Goal: Task Accomplishment & Management: Manage account settings

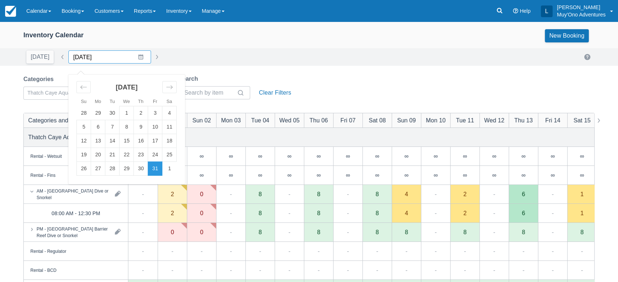
click at [136, 58] on input "[DATE]" at bounding box center [109, 56] width 83 height 13
click at [143, 114] on td "2" at bounding box center [141, 113] width 14 height 14
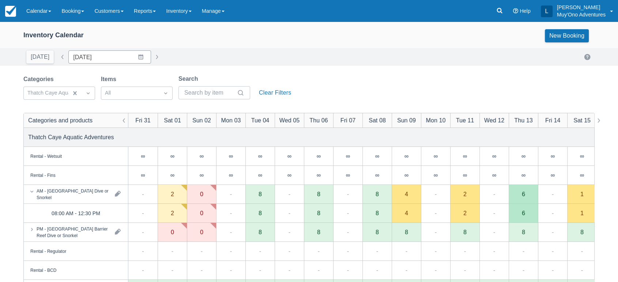
type input "[DATE]"
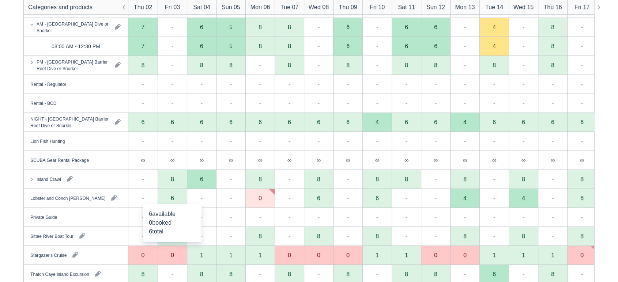
scroll to position [167, 0]
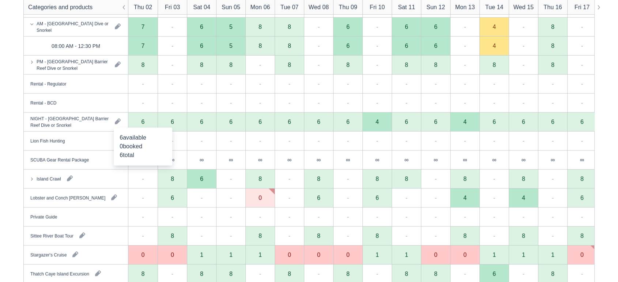
click at [146, 125] on div "6" at bounding box center [142, 122] width 29 height 19
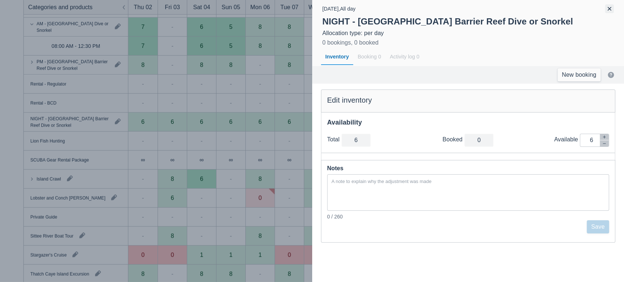
click at [609, 12] on button "button" at bounding box center [609, 8] width 9 height 9
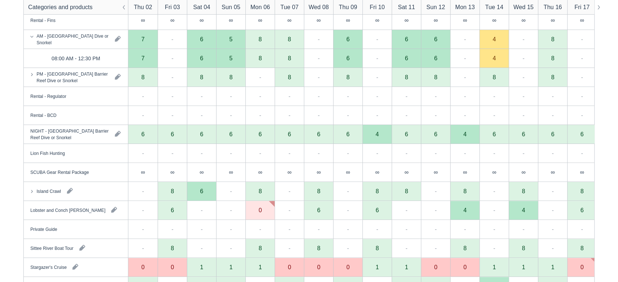
scroll to position [154, 0]
click at [147, 135] on div "6" at bounding box center [142, 135] width 29 height 19
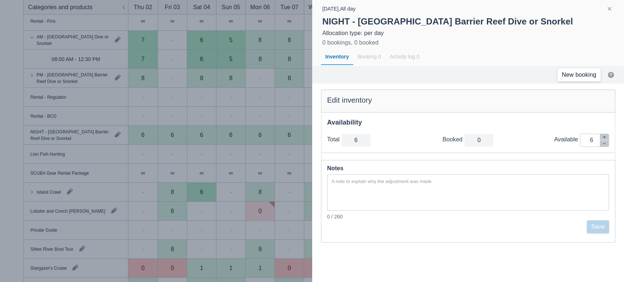
click at [581, 78] on link "New booking" at bounding box center [578, 74] width 43 height 13
click at [610, 11] on button "button" at bounding box center [609, 8] width 9 height 9
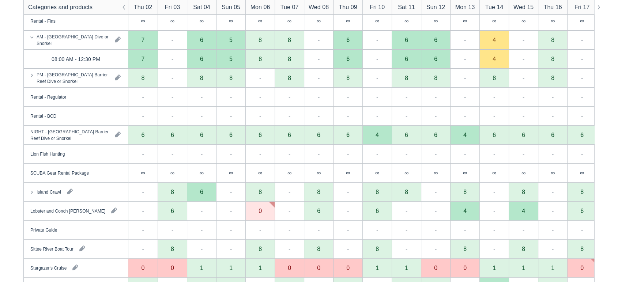
scroll to position [0, 0]
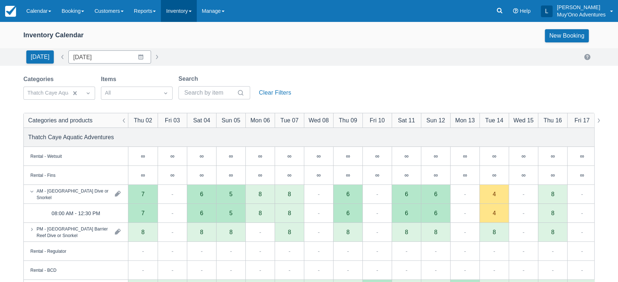
click at [192, 12] on span at bounding box center [190, 11] width 3 height 1
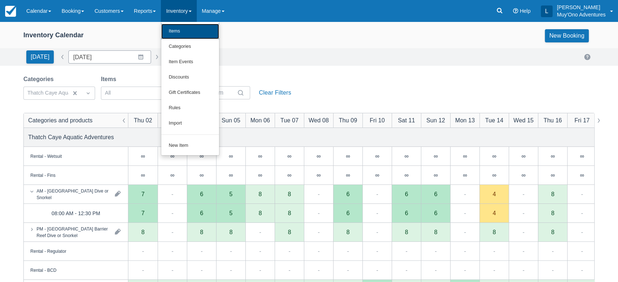
click at [187, 34] on link "Items" at bounding box center [190, 31] width 58 height 15
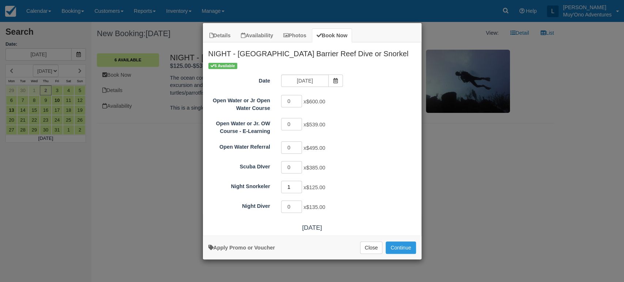
type input "1"
click at [299, 184] on input "1" at bounding box center [291, 187] width 21 height 12
click at [394, 250] on button "Continue" at bounding box center [401, 248] width 30 height 12
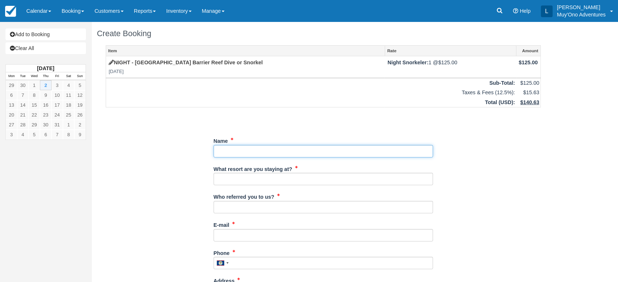
click at [243, 148] on input "Name" at bounding box center [322, 151] width 219 height 12
paste input "Scott Nelson"
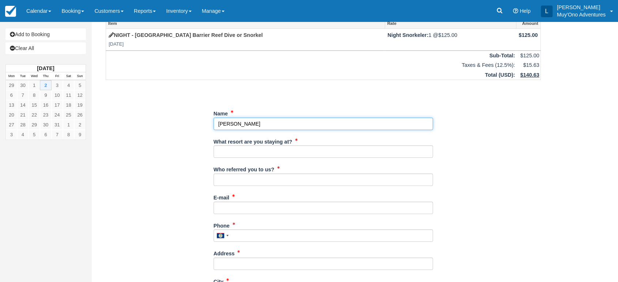
scroll to position [33, 0]
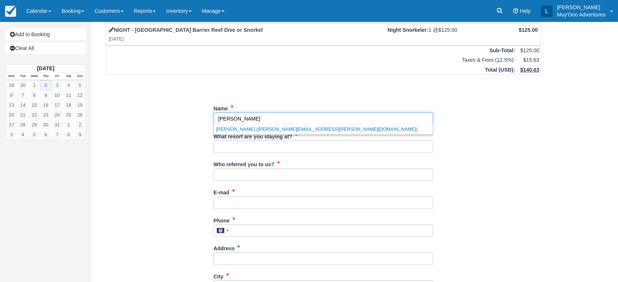
type input "Scott Nelson"
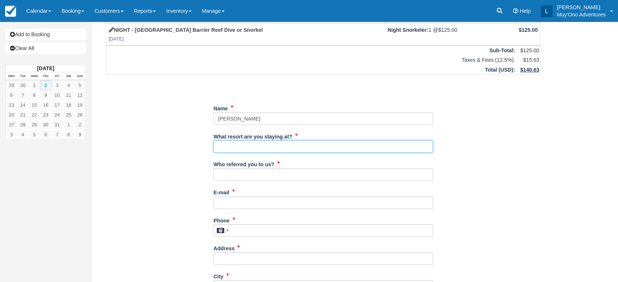
click at [243, 145] on input "What resort are you staying at?" at bounding box center [322, 146] width 219 height 12
type input "Thatch Caye"
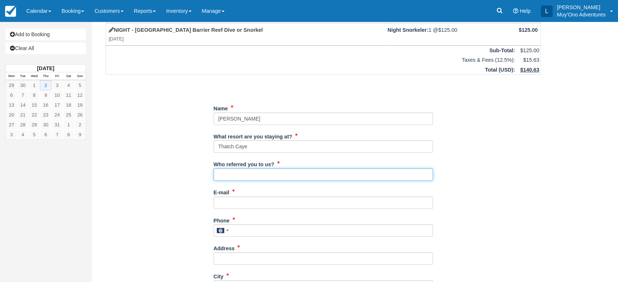
click at [249, 175] on input "Who referred you to us?" at bounding box center [322, 175] width 219 height 12
type input "LUIS"
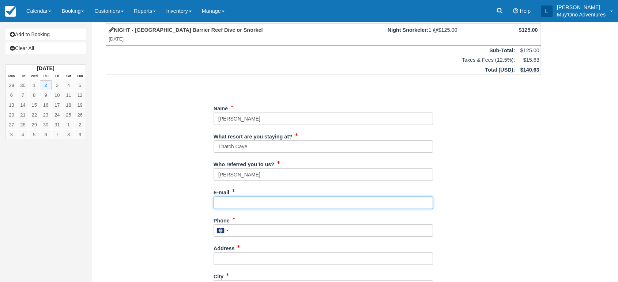
click at [229, 204] on input "E-mail" at bounding box center [322, 203] width 219 height 12
paste input "Scott.Nelson@carsonbank.com"
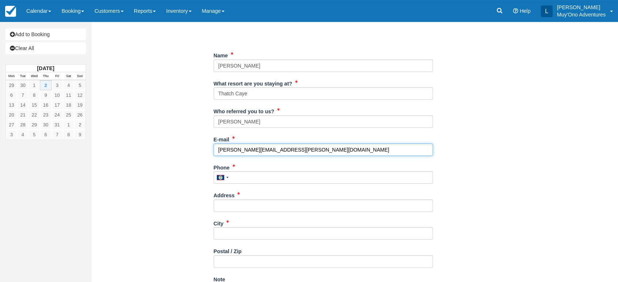
scroll to position [86, 0]
type input "Scott.Nelson@carsonbank.com"
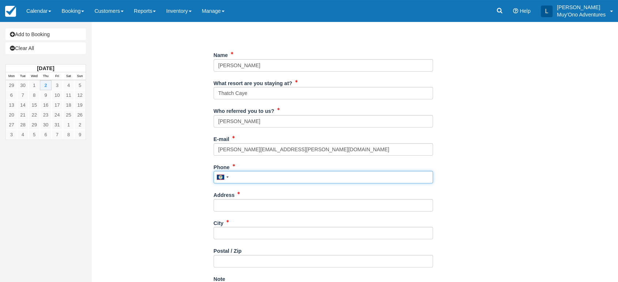
click at [243, 178] on input "Phone" at bounding box center [322, 177] width 219 height 12
click at [251, 177] on input "Phone" at bounding box center [322, 177] width 219 height 12
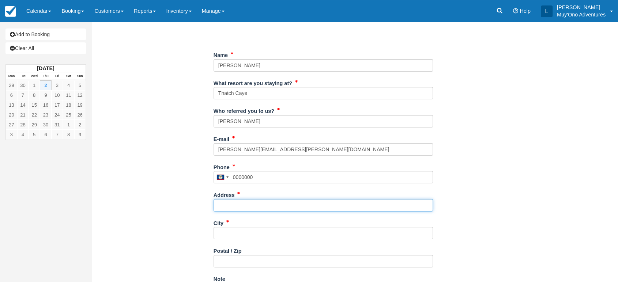
click at [240, 201] on input "Address" at bounding box center [322, 205] width 219 height 12
click at [250, 208] on input "Address" at bounding box center [322, 205] width 219 height 12
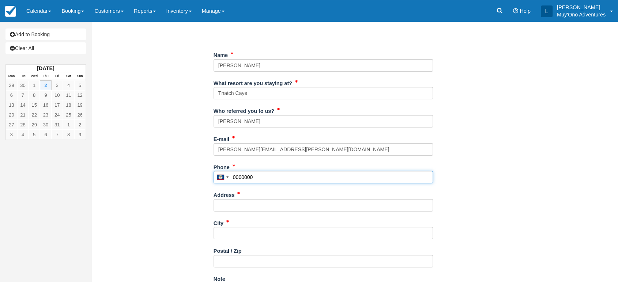
click at [257, 176] on input "0000000" at bounding box center [322, 177] width 219 height 12
type input "0"
type input "539288626"
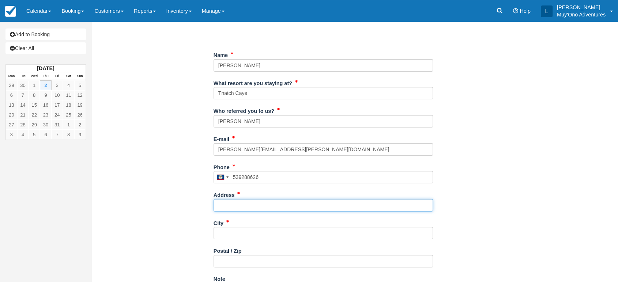
click at [244, 204] on input "Address" at bounding box center [322, 205] width 219 height 12
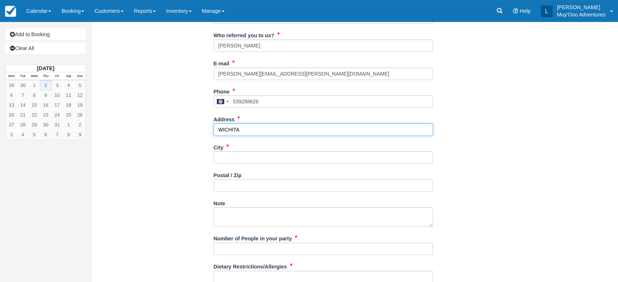
scroll to position [162, 0]
type input "WICHITA"
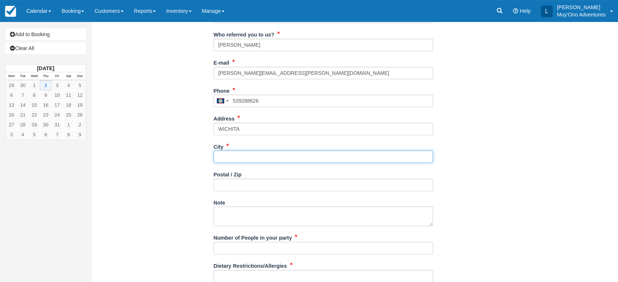
click at [251, 155] on input "City" at bounding box center [322, 157] width 219 height 12
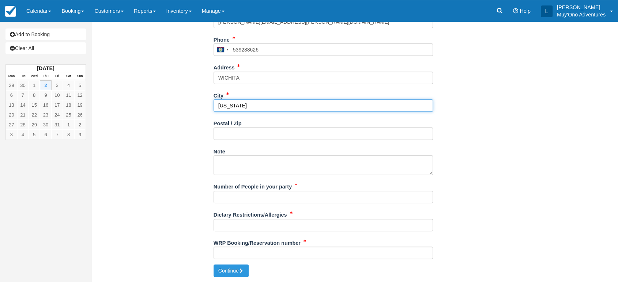
type input "[US_STATE]"
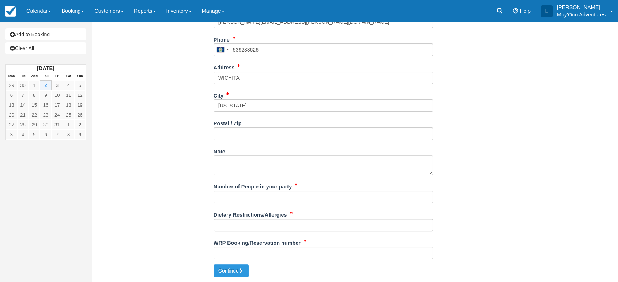
click at [240, 203] on div "Number of People in your party" at bounding box center [322, 195] width 219 height 28
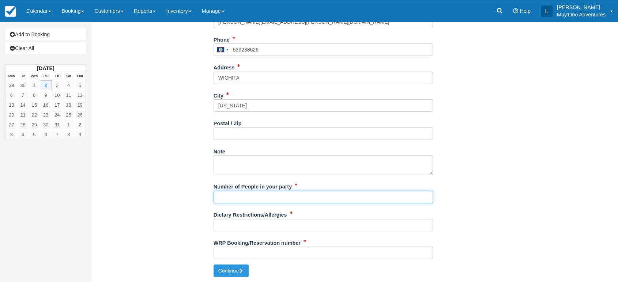
click at [248, 195] on input "Number of People in your party" at bounding box center [322, 197] width 219 height 12
click at [302, 193] on input "Number of People in your party" at bounding box center [322, 197] width 219 height 12
type input "2"
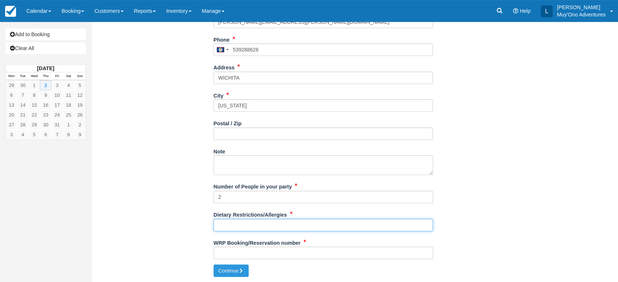
click at [262, 221] on input "Dietary Restrictions/Allergies" at bounding box center [322, 225] width 219 height 12
click at [252, 223] on input "Dietary Restrictions/Allergies" at bounding box center [322, 225] width 219 height 12
type input "NA"
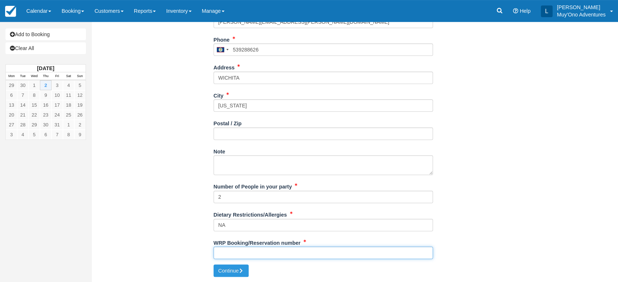
click at [224, 254] on input "WRP Booking/Reservation number" at bounding box center [322, 253] width 219 height 12
paste input "47652463"
type input "47652463"
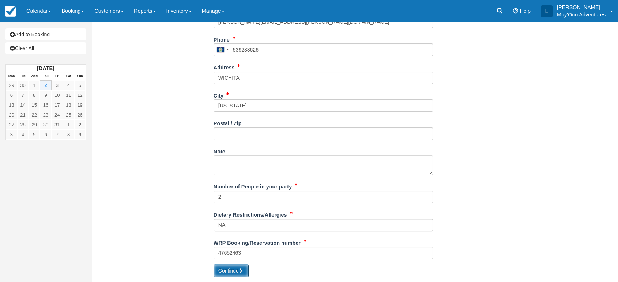
click at [231, 269] on button "Continue" at bounding box center [230, 271] width 35 height 12
type input "[PHONE_NUMBER]"
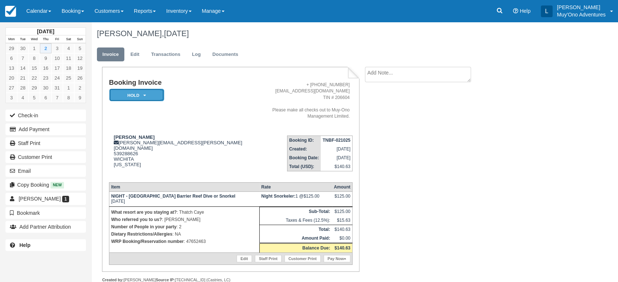
click at [144, 94] on icon at bounding box center [144, 95] width 3 height 4
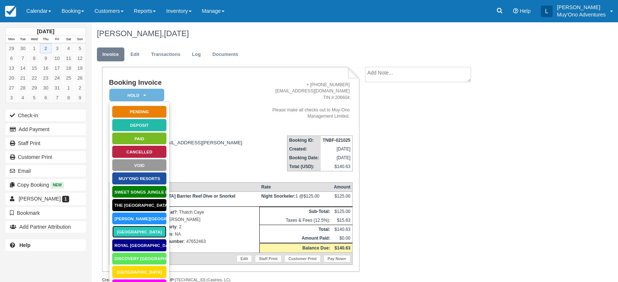
click at [133, 232] on link "Thatch Caye Resort" at bounding box center [139, 232] width 55 height 13
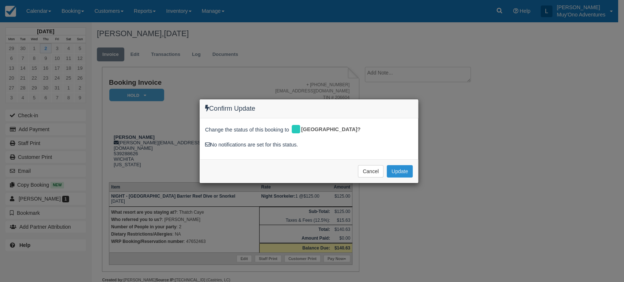
click at [398, 169] on button "Update" at bounding box center [400, 171] width 26 height 12
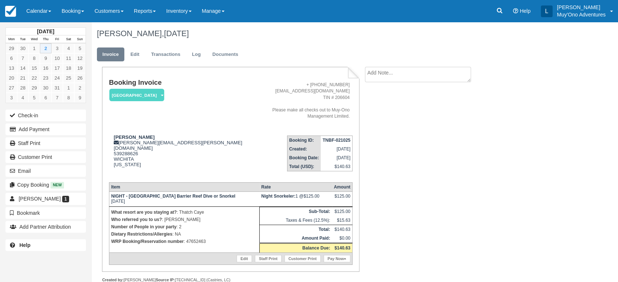
click at [338, 138] on strong "TNBF-021025" at bounding box center [336, 140] width 28 height 5
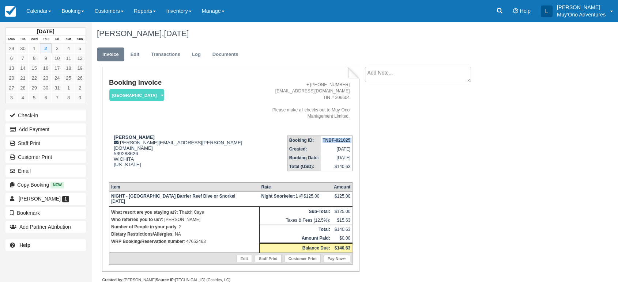
click at [338, 138] on strong "TNBF-021025" at bounding box center [336, 140] width 28 height 5
click at [134, 53] on link "Edit" at bounding box center [135, 55] width 20 height 14
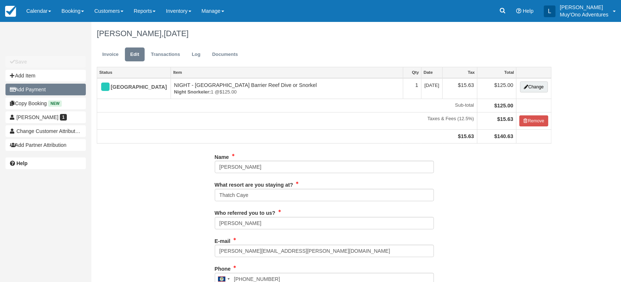
type input "539288626"
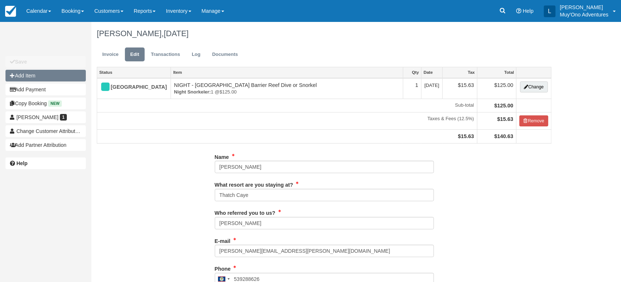
click at [35, 74] on button "Add Item" at bounding box center [45, 76] width 80 height 12
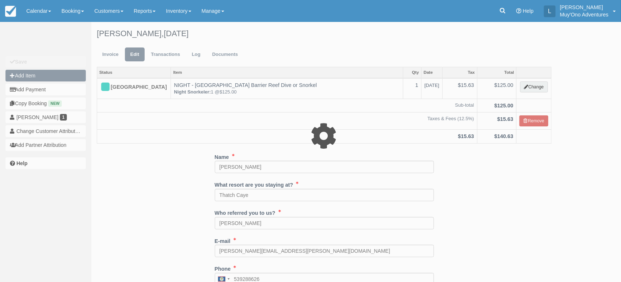
type input "0.00"
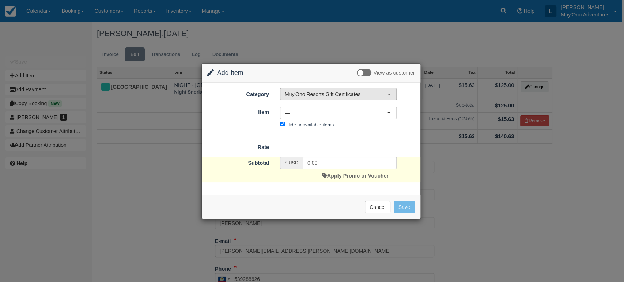
click at [387, 93] on button "Muy'Ono Resorts Gift Certificates" at bounding box center [338, 94] width 117 height 12
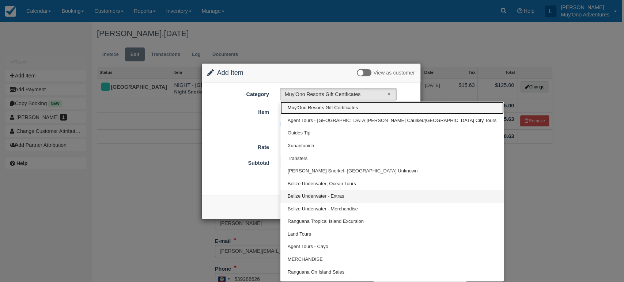
scroll to position [9, 0]
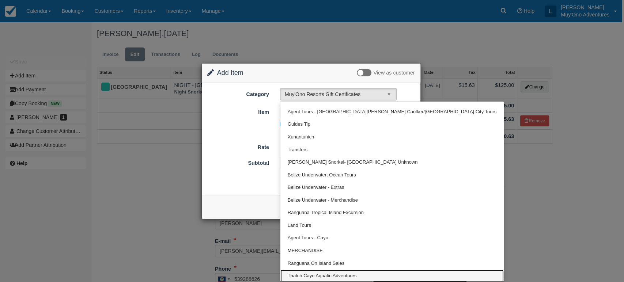
click at [326, 274] on span "Thatch Caye Aquatic Adventures" at bounding box center [322, 276] width 69 height 7
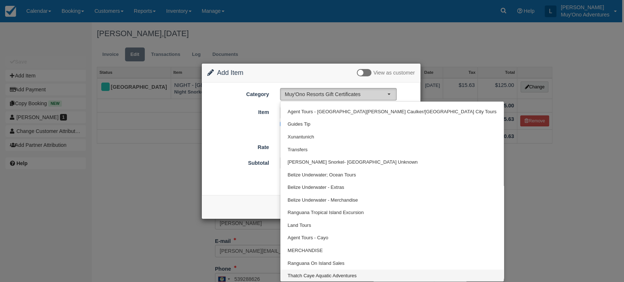
select select "64"
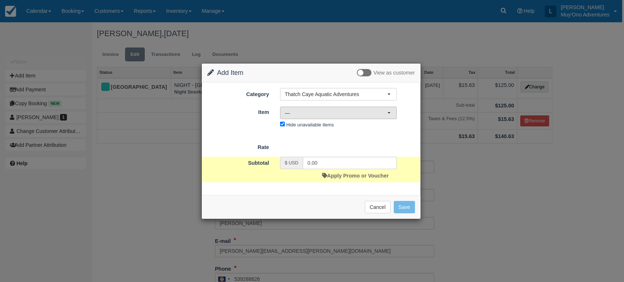
click at [387, 111] on button "—" at bounding box center [338, 113] width 117 height 12
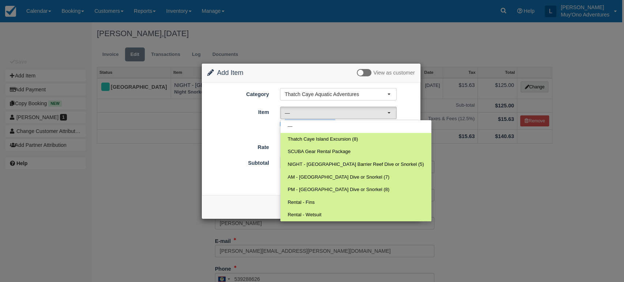
drag, startPoint x: 255, startPoint y: 132, endPoint x: 271, endPoint y: 125, distance: 17.0
click at [271, 125] on form "Category Thatch Caye Aquatic Adventures Muy'Ono Resorts Gift Certificates Agent…" at bounding box center [311, 135] width 208 height 94
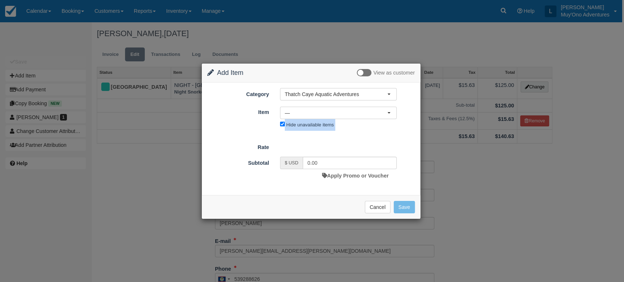
click at [271, 125] on div "Item Nothing selected — — Thatch Caye Island Excursion (8) SCUBA Gear Rental Pa…" at bounding box center [311, 118] width 219 height 24
click at [281, 122] on input "Hide unavailable items" at bounding box center [282, 124] width 5 height 5
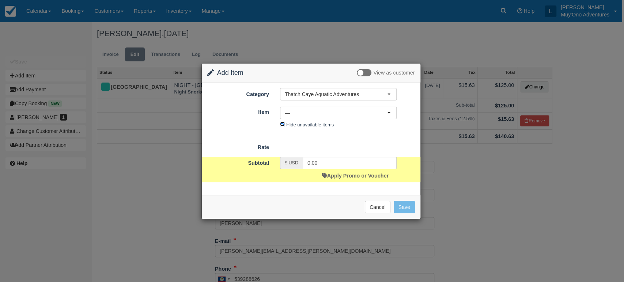
click at [282, 125] on input "Hide unavailable items" at bounding box center [282, 124] width 5 height 5
checkbox input "false"
click at [389, 110] on button "—" at bounding box center [338, 113] width 117 height 12
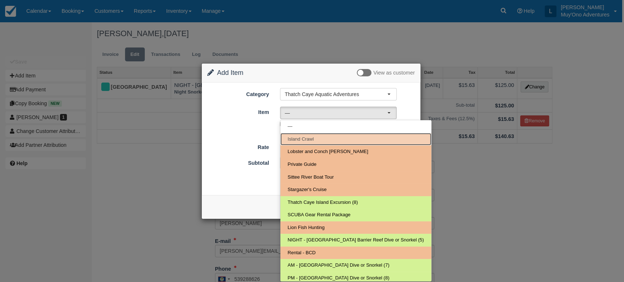
click at [325, 140] on link "Island Crawl" at bounding box center [355, 139] width 151 height 13
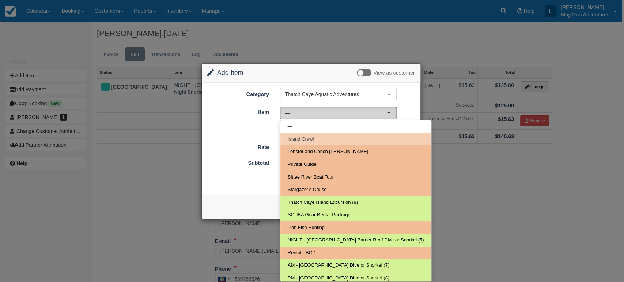
select select "305"
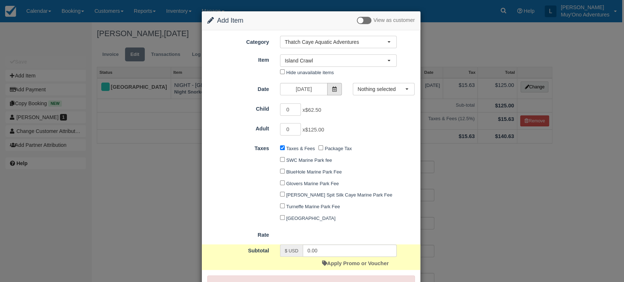
click at [330, 85] on span at bounding box center [334, 89] width 15 height 12
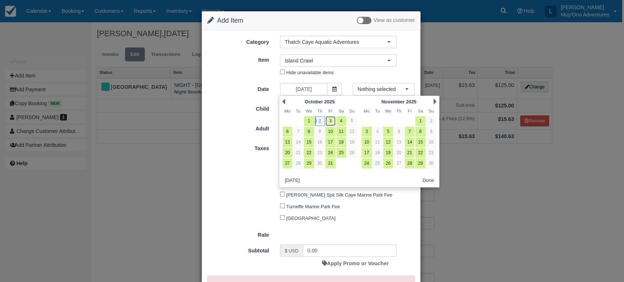
click at [328, 122] on link "3" at bounding box center [330, 121] width 10 height 10
type input "[DATE]"
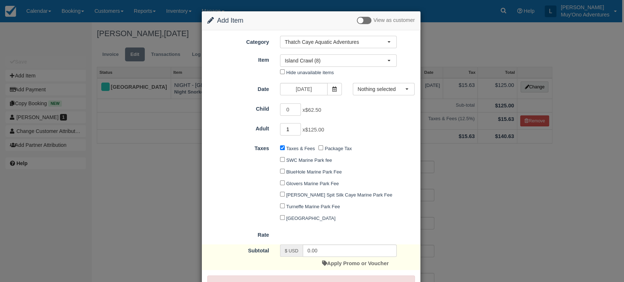
click at [296, 128] on input "1" at bounding box center [290, 129] width 21 height 12
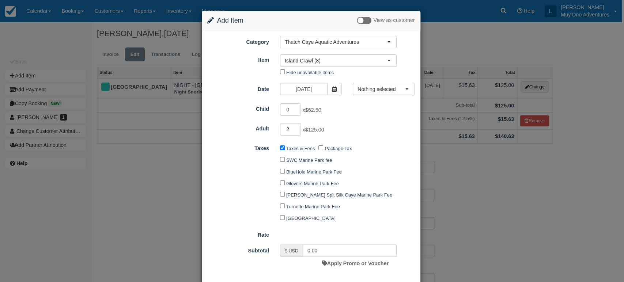
type input "2"
click at [296, 128] on input "2" at bounding box center [290, 129] width 21 height 12
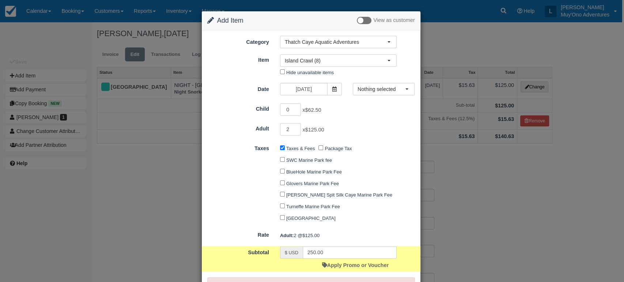
scroll to position [64, 0]
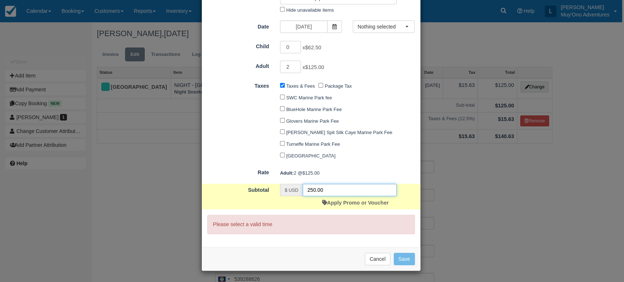
click at [349, 192] on input "250.00" at bounding box center [350, 190] width 94 height 12
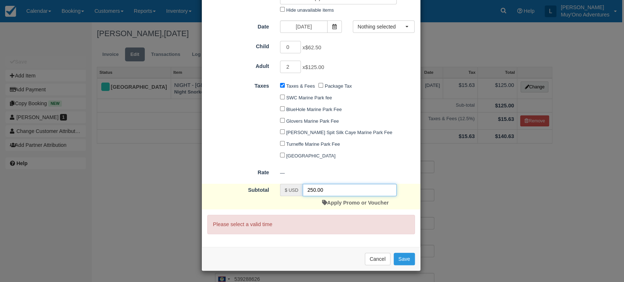
scroll to position [0, 0]
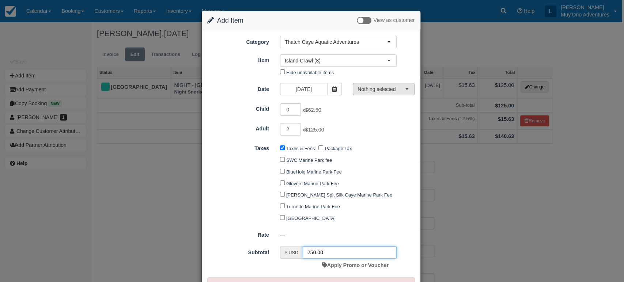
type input "250.00"
click at [388, 87] on span "Nothing selected" at bounding box center [382, 89] width 48 height 7
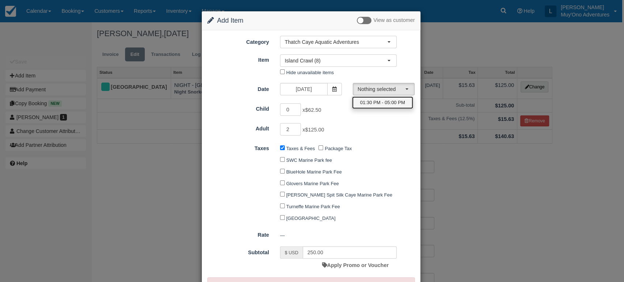
click at [377, 100] on span "01:30 PM - 05:00 PM" at bounding box center [382, 102] width 45 height 7
select select "0"
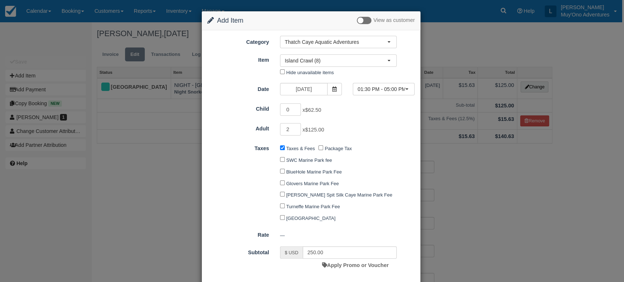
type input "250.00"
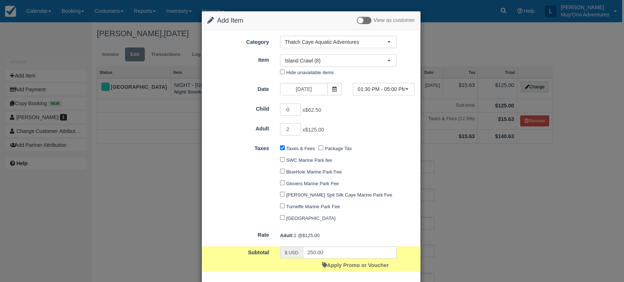
scroll to position [39, 0]
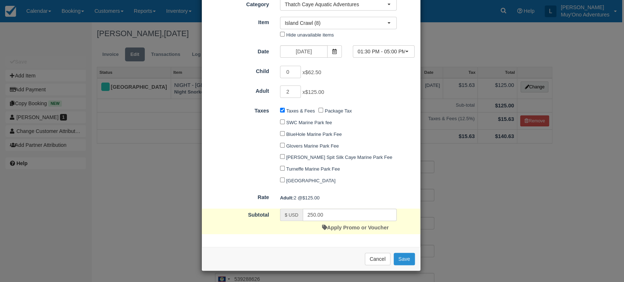
click at [398, 254] on button "Save" at bounding box center [404, 259] width 21 height 12
checkbox input "false"
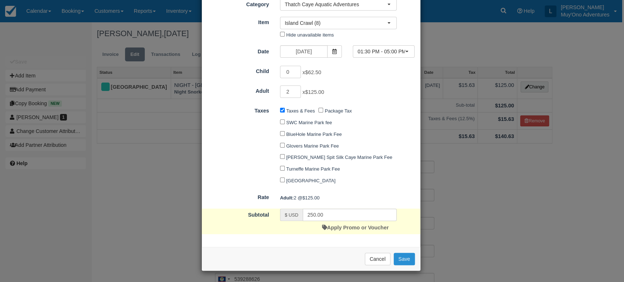
checkbox input "false"
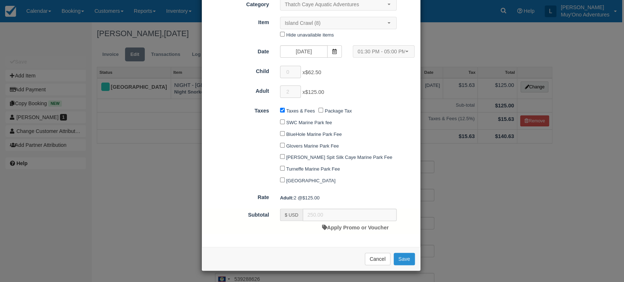
click at [398, 254] on button "Save" at bounding box center [404, 259] width 21 height 12
checkbox input "false"
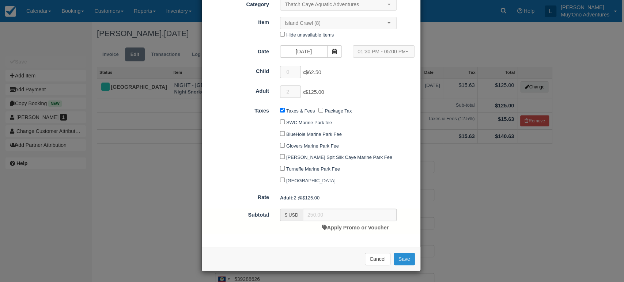
checkbox input "false"
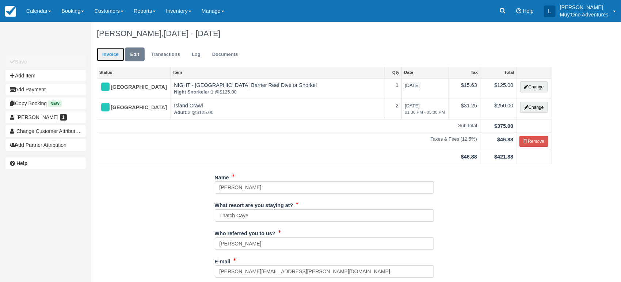
click at [112, 58] on link "Invoice" at bounding box center [110, 55] width 27 height 14
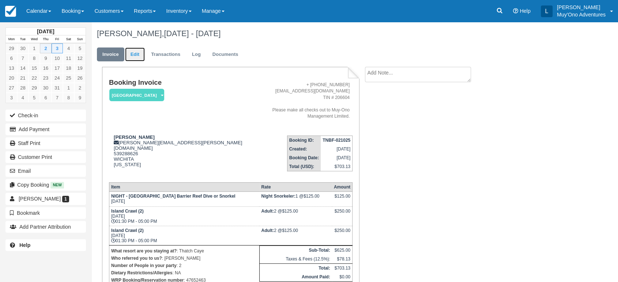
click at [135, 53] on link "Edit" at bounding box center [135, 55] width 20 height 14
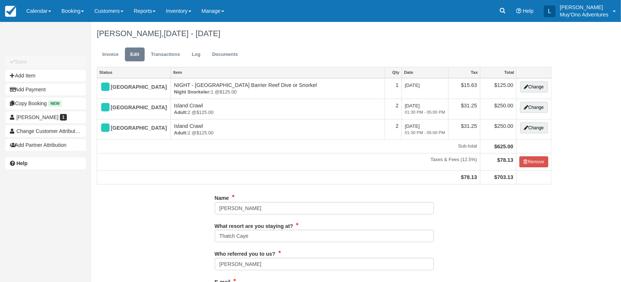
type input "539288626"
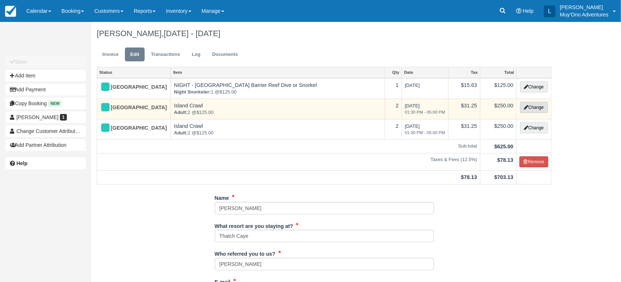
click at [536, 110] on button "Change" at bounding box center [535, 107] width 28 height 11
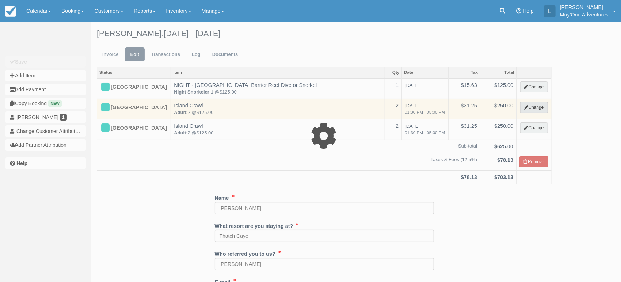
type input "250.00"
select select "64"
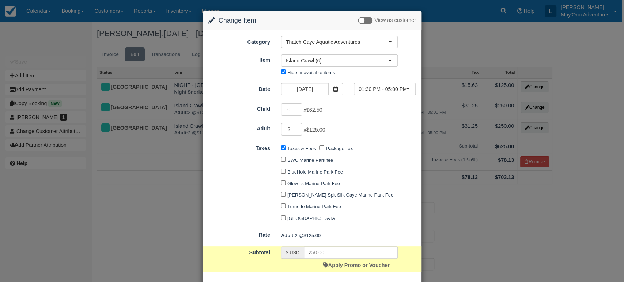
scroll to position [39, 0]
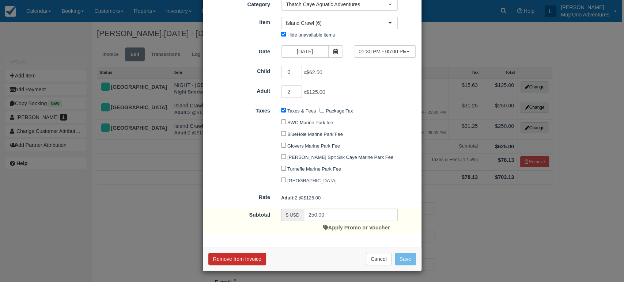
click at [240, 256] on button "Remove from Invoice" at bounding box center [237, 259] width 58 height 12
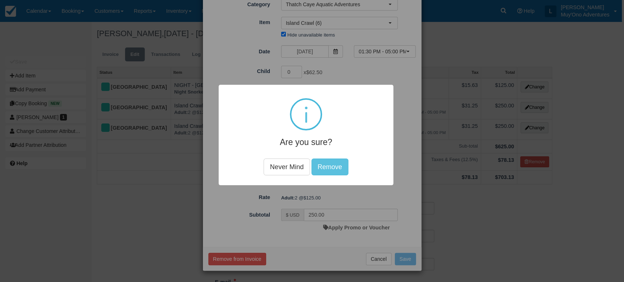
click at [330, 157] on div "Are you sure? Never Mind Remove" at bounding box center [306, 135] width 175 height 101
click at [328, 161] on button "Remove" at bounding box center [329, 167] width 37 height 17
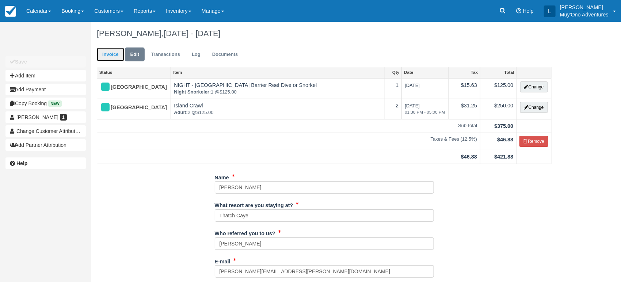
click at [121, 55] on link "Invoice" at bounding box center [110, 55] width 27 height 14
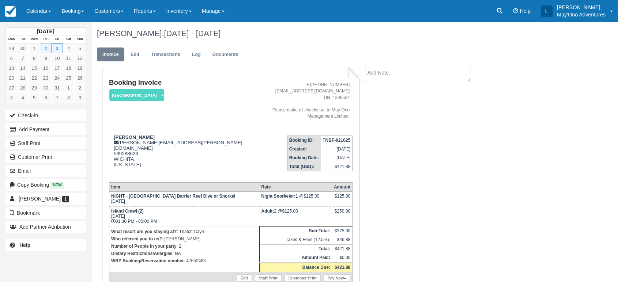
click at [338, 138] on strong "TNBF-021025" at bounding box center [336, 140] width 28 height 5
copy tbody "TNBF-021025"
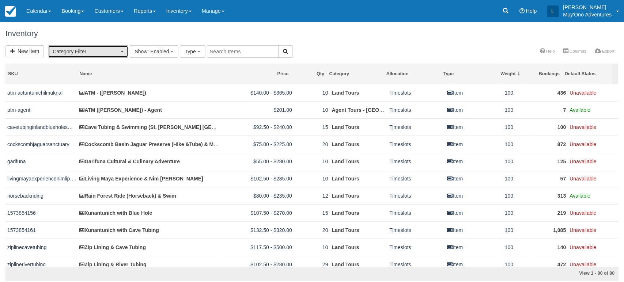
click at [122, 53] on button "Category Filter" at bounding box center [88, 51] width 80 height 12
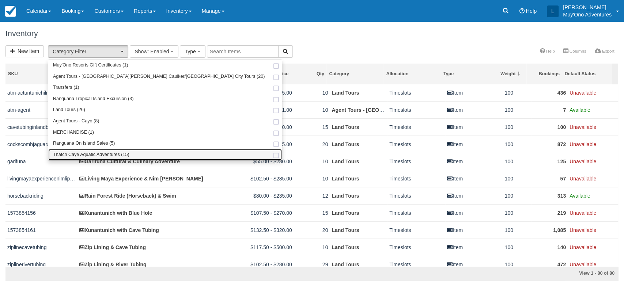
click at [103, 149] on link "Thatch Caye Aquatic Adventures (15)" at bounding box center [165, 154] width 234 height 11
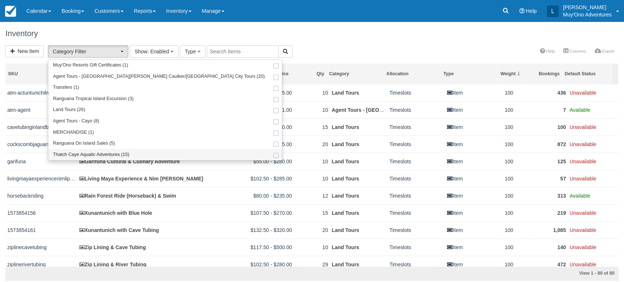
select select "64"
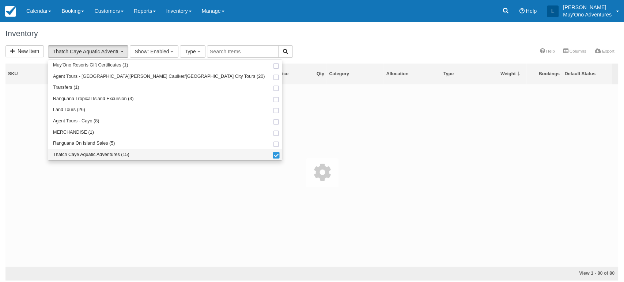
scroll to position [47, 0]
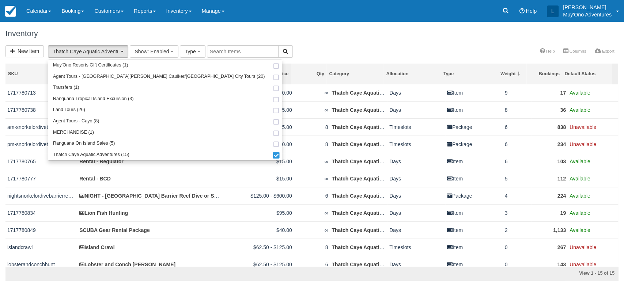
click at [245, 71] on div "Price" at bounding box center [255, 74] width 67 height 6
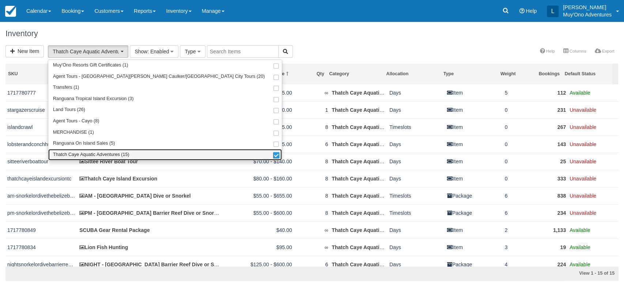
click at [105, 154] on span "Thatch Caye Aquatic Adventures (15)" at bounding box center [91, 155] width 76 height 7
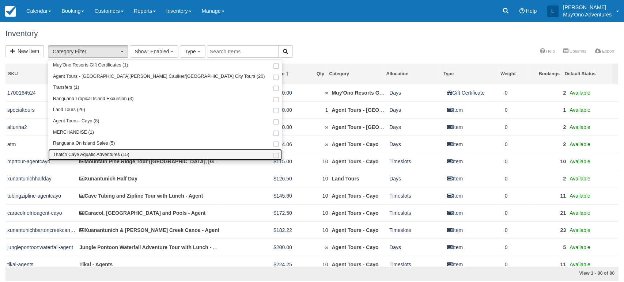
click at [105, 154] on span "Thatch Caye Aquatic Adventures (15)" at bounding box center [91, 155] width 76 height 7
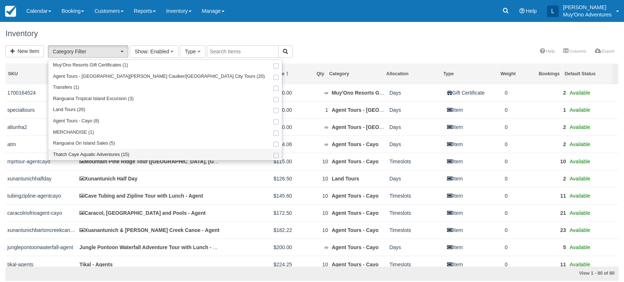
select select "64"
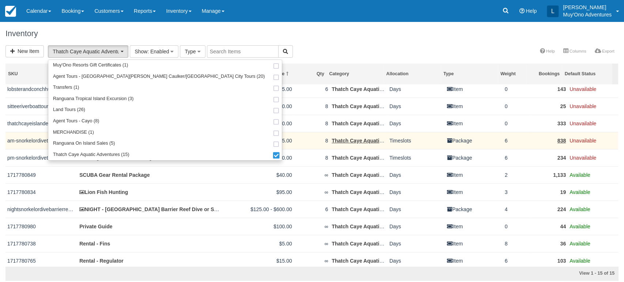
scroll to position [63, 0]
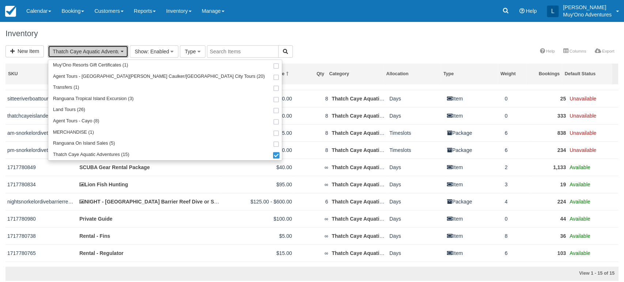
click at [124, 52] on button "Thatch Caye Aquatic Adventures (15)" at bounding box center [88, 51] width 80 height 12
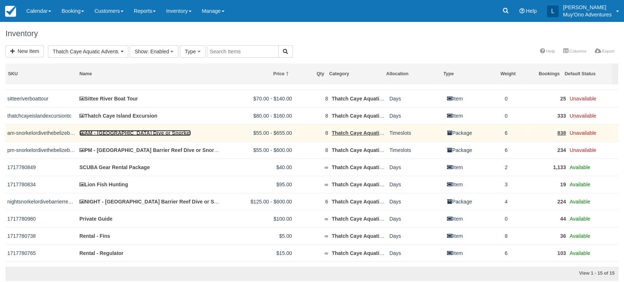
click at [120, 133] on link "AM - [GEOGRAPHIC_DATA] Dive or Snorkel" at bounding box center [134, 133] width 111 height 6
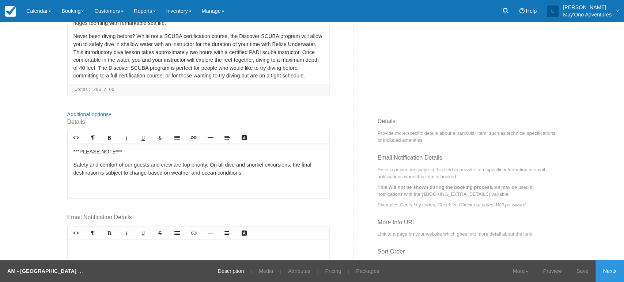
scroll to position [208, 0]
click at [329, 268] on link "Pricing" at bounding box center [332, 271] width 27 height 22
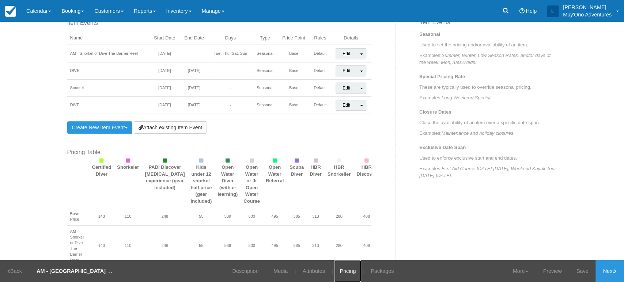
scroll to position [521, 0]
click at [126, 125] on link "Create New Item Event Toggle Dropdown" at bounding box center [99, 127] width 65 height 12
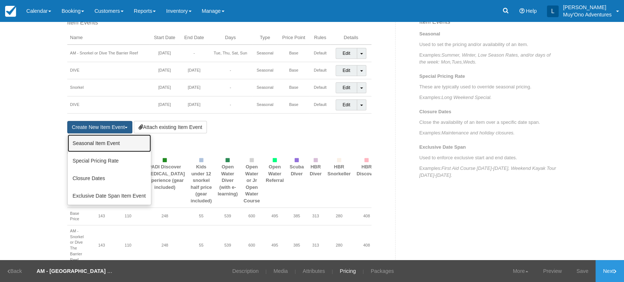
click at [109, 143] on link "Seasonal Item Event" at bounding box center [109, 144] width 83 height 18
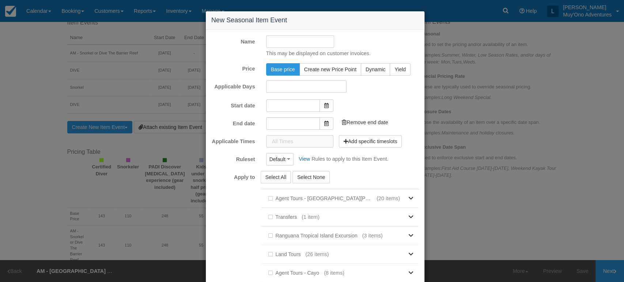
type input "10/02/25"
type input "11/02/25"
click at [307, 43] on input "Name" at bounding box center [300, 41] width 68 height 12
type input "Snorkel"
click at [382, 88] on div "Every day Monday Tuesday Wednesday Thursday Friday Saturday Sunday Monday Tuesd…" at bounding box center [343, 86] width 164 height 12
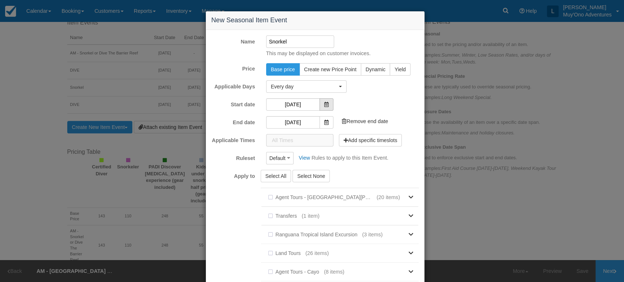
click at [324, 103] on icon at bounding box center [326, 104] width 4 height 5
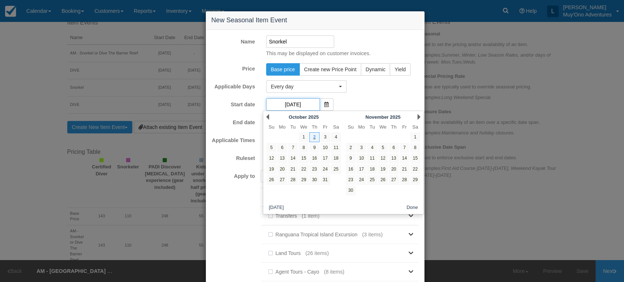
click at [302, 104] on input "10/02/25" at bounding box center [293, 104] width 54 height 12
click at [322, 140] on link "3" at bounding box center [325, 137] width 10 height 10
type input "10/03/25"
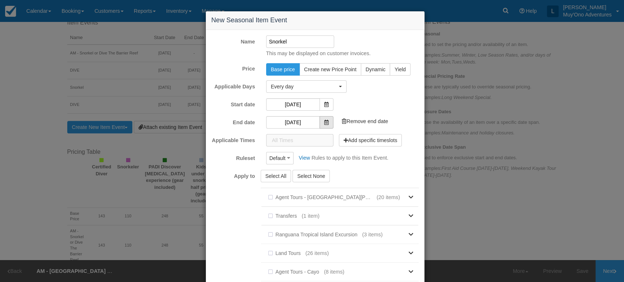
click at [319, 122] on span at bounding box center [326, 122] width 14 height 12
click at [307, 121] on input "11/02/25" at bounding box center [293, 122] width 54 height 12
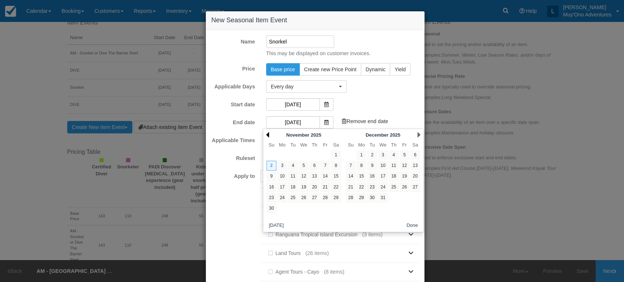
click at [266, 134] on link "Prev" at bounding box center [267, 135] width 3 height 6
click at [324, 155] on link "3" at bounding box center [325, 155] width 10 height 10
type input "10/03/25"
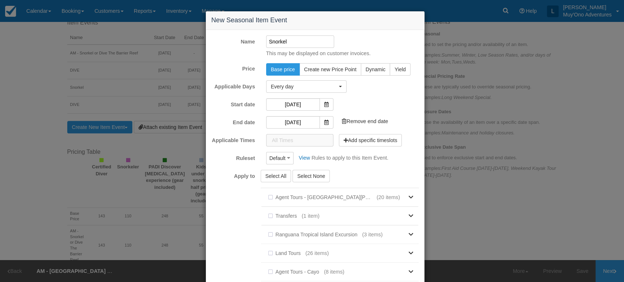
scroll to position [102, 0]
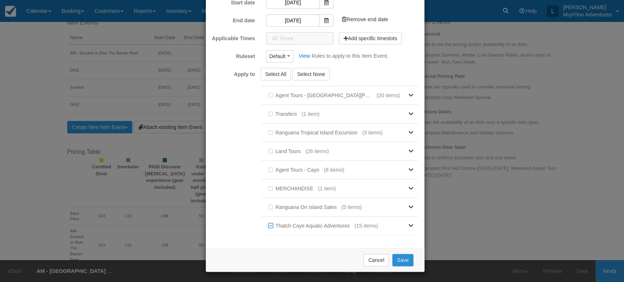
click at [399, 261] on button "Save" at bounding box center [402, 260] width 21 height 12
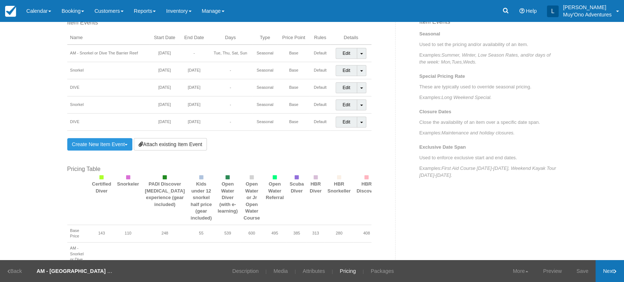
click at [610, 278] on link "Next" at bounding box center [609, 271] width 29 height 22
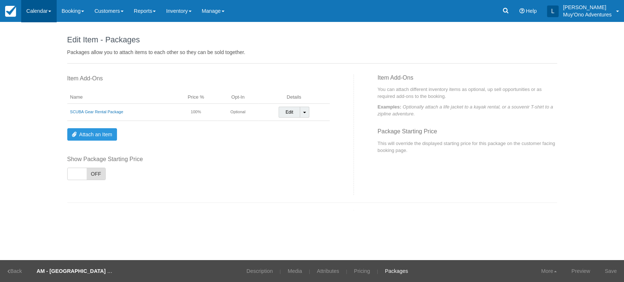
click at [53, 14] on link "Calendar" at bounding box center [38, 11] width 35 height 22
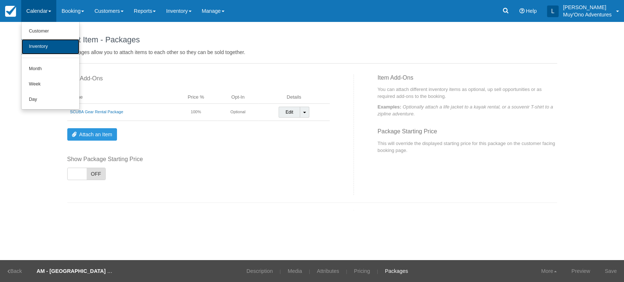
click at [42, 41] on link "Inventory" at bounding box center [51, 46] width 58 height 15
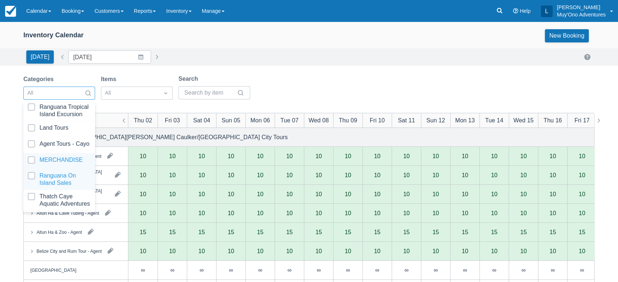
scroll to position [72, 0]
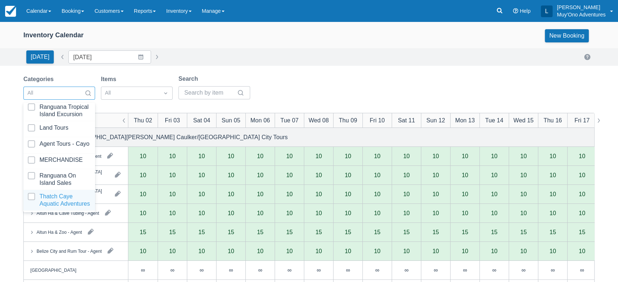
click at [47, 193] on div at bounding box center [59, 200] width 63 height 15
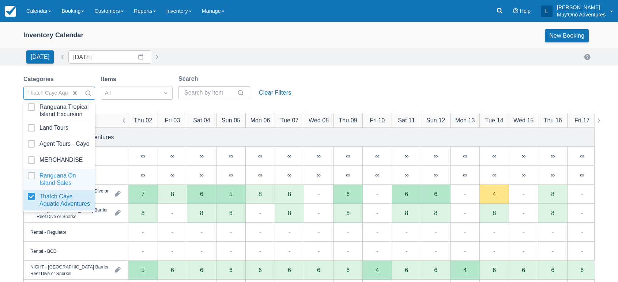
click at [261, 80] on div "Categories option Thatch Caye Aquatic Adventures, selected. option Ranguana On …" at bounding box center [158, 90] width 271 height 30
